Goal: Information Seeking & Learning: Understand process/instructions

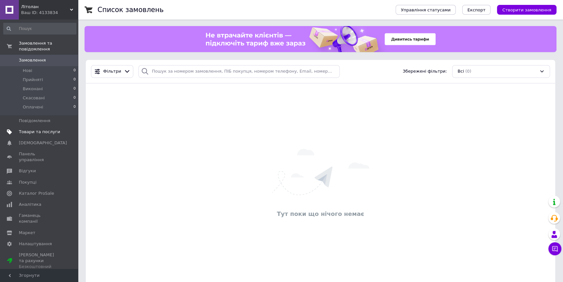
click at [29, 129] on span "Товари та послуги" at bounding box center [39, 132] width 41 height 6
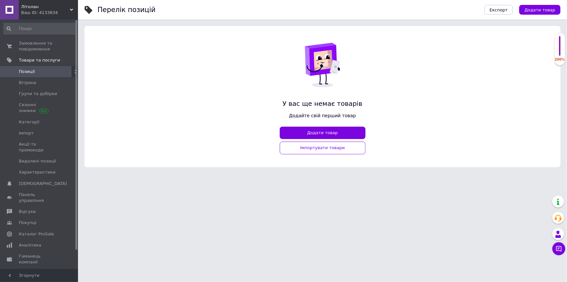
drag, startPoint x: 562, startPoint y: 39, endPoint x: 562, endPoint y: 52, distance: 13.3
click at [562, 52] on div "200%" at bounding box center [560, 49] width 10 height 26
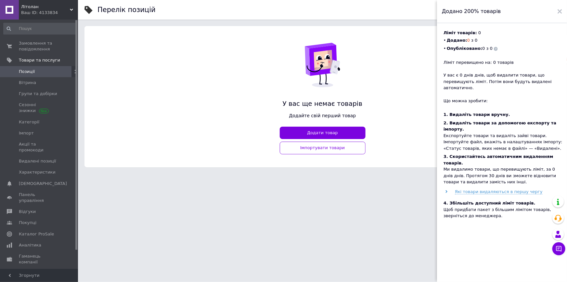
click at [560, 52] on li "Опубліковано: 0 з 0" at bounding box center [505, 48] width 122 height 8
click at [560, 12] on use at bounding box center [560, 11] width 5 height 5
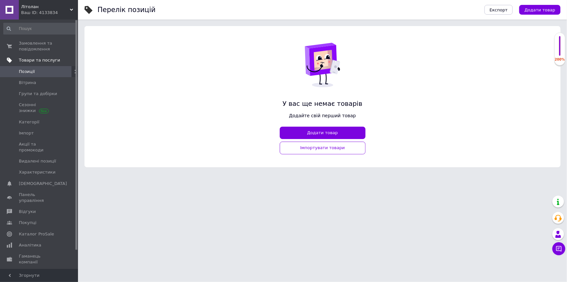
click at [38, 56] on link "Товари та послуги" at bounding box center [40, 60] width 80 height 11
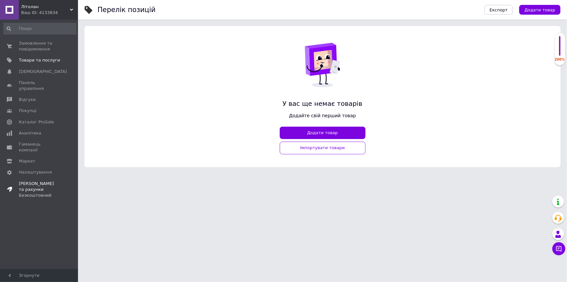
click at [38, 192] on div "Безкоштовний" at bounding box center [39, 195] width 41 height 6
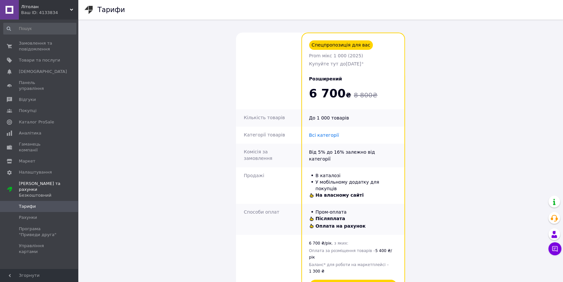
drag, startPoint x: 307, startPoint y: 42, endPoint x: 380, endPoint y: 66, distance: 77.5
click at [380, 66] on td "Спецпропозиція для вас Prom мікс 1 000 (2025) Купуйте тут до [DATE] ⁺" at bounding box center [353, 54] width 104 height 43
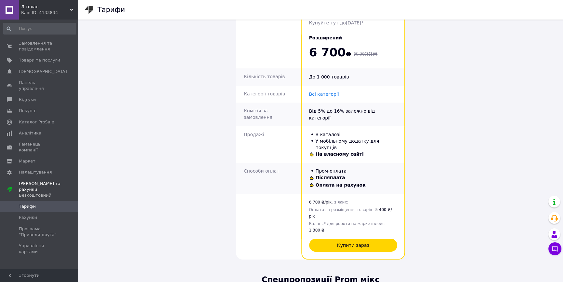
scroll to position [43, 0]
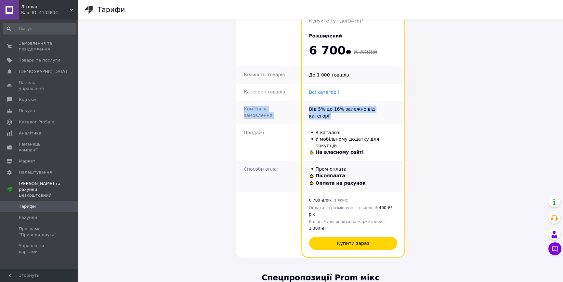
drag, startPoint x: 240, startPoint y: 110, endPoint x: 383, endPoint y: 110, distance: 143.4
click at [383, 110] on tr "Комісія за замовлення Від 5% до 16% залежно від категорії" at bounding box center [320, 112] width 169 height 24
click at [383, 110] on td "Від 5% до 16% залежно від категорії" at bounding box center [353, 112] width 104 height 24
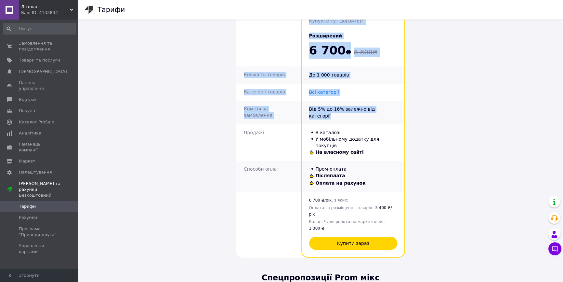
drag, startPoint x: 390, startPoint y: 107, endPoint x: 231, endPoint y: 110, distance: 159.0
click at [220, 110] on div "Спецпропозиція для вас Prom мікс 1 000 (2025) Купуйте тут до [DATE] ⁺ Розширени…" at bounding box center [320, 124] width 351 height 282
click at [256, 109] on td "Комісія за замовлення" at bounding box center [268, 112] width 65 height 24
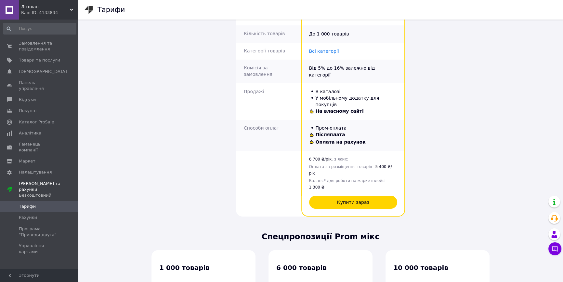
scroll to position [88, 0]
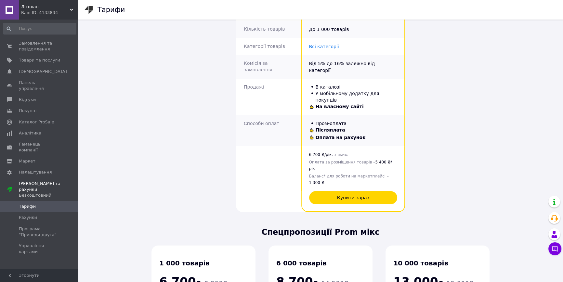
drag, startPoint x: 314, startPoint y: 109, endPoint x: 347, endPoint y: 119, distance: 34.4
click at [377, 115] on td "Пром-оплата Післяплата Оплата на рахунок" at bounding box center [353, 130] width 104 height 31
drag, startPoint x: 317, startPoint y: 114, endPoint x: 365, endPoint y: 113, distance: 48.1
click at [365, 115] on td "Пром-оплата Післяплата Оплата на рахунок" at bounding box center [353, 130] width 104 height 31
drag, startPoint x: 317, startPoint y: 122, endPoint x: 363, endPoint y: 121, distance: 46.5
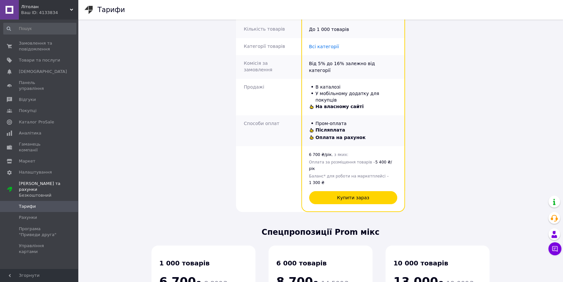
click at [363, 121] on td "Пром-оплата Післяплата Оплата на рахунок" at bounding box center [353, 130] width 104 height 31
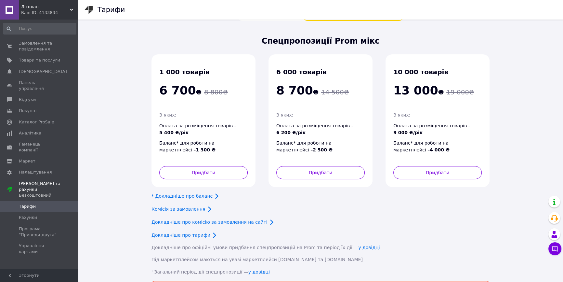
scroll to position [280, 0]
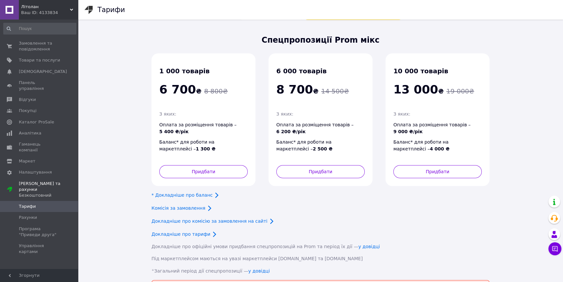
click at [213, 191] on icon at bounding box center [217, 195] width 8 height 8
click at [196, 192] on link "* Докладніше про баланс" at bounding box center [182, 194] width 61 height 5
click at [173, 205] on link "Комісія за замовлення" at bounding box center [179, 207] width 54 height 5
click at [249, 218] on link "Докладніше про комісію за замовлення на сайті" at bounding box center [210, 220] width 116 height 5
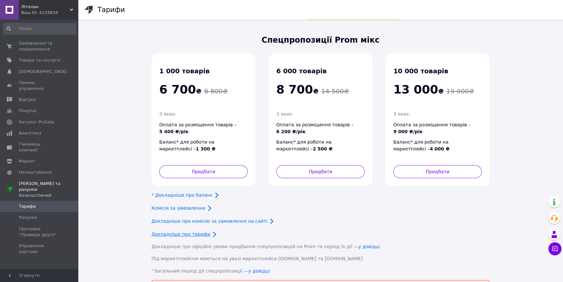
drag, startPoint x: 180, startPoint y: 208, endPoint x: 180, endPoint y: 205, distance: 3.6
click at [180, 230] on div "Докладніше про тарифи" at bounding box center [321, 234] width 338 height 8
